Goal: Information Seeking & Learning: Learn about a topic

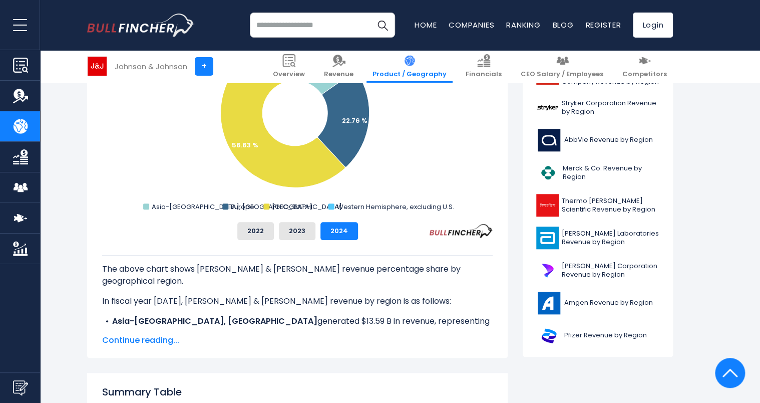
scroll to position [340, 0]
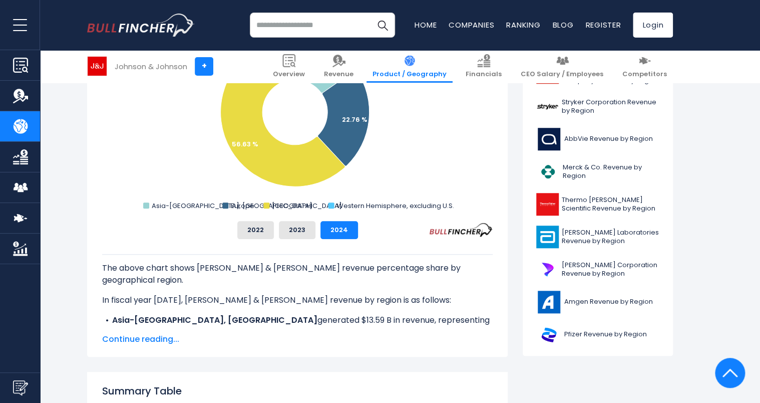
click at [144, 337] on span "Continue reading..." at bounding box center [297, 339] width 391 height 12
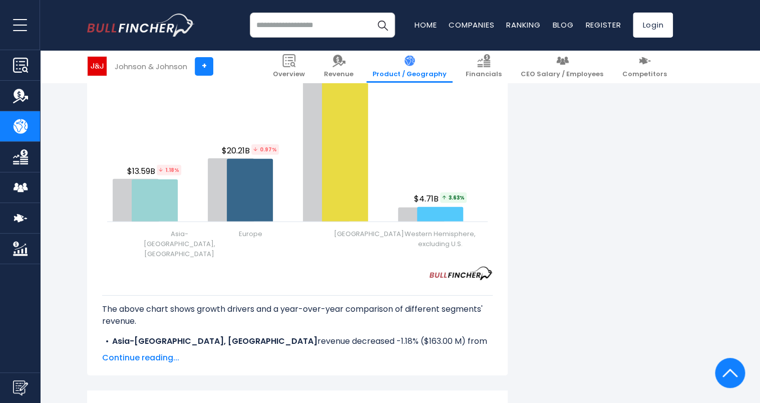
scroll to position [1384, 0]
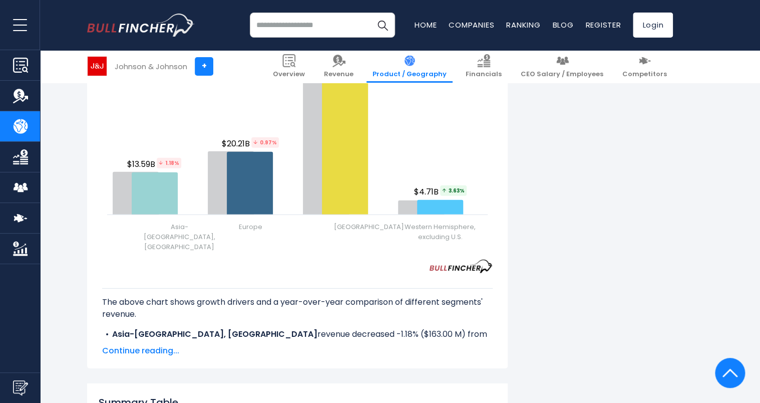
click at [129, 345] on span "Continue reading..." at bounding box center [297, 351] width 391 height 12
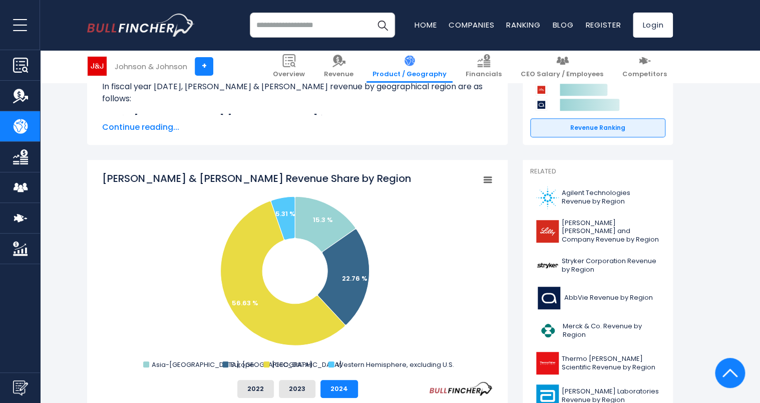
scroll to position [0, 0]
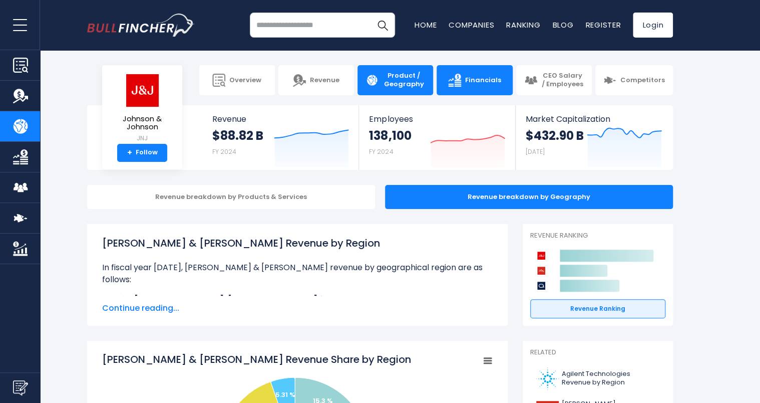
click at [467, 79] on link "Financials" at bounding box center [475, 80] width 76 height 30
click at [314, 206] on div "Revenue breakdown by Products & Services" at bounding box center [231, 197] width 288 height 24
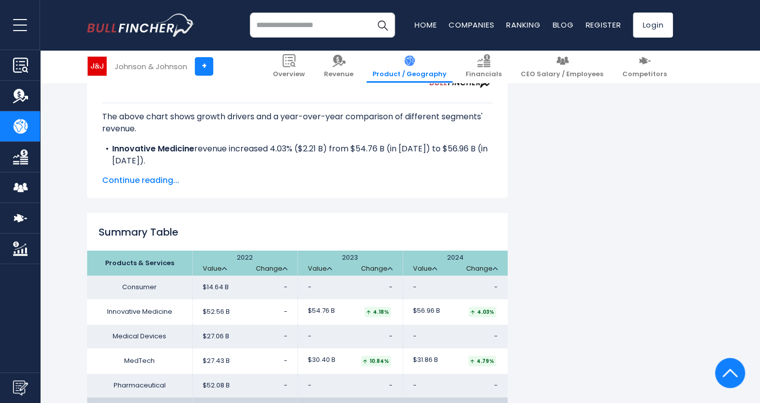
scroll to position [1486, 0]
click at [501, 69] on link "Financials" at bounding box center [484, 66] width 48 height 33
